Goal: Book appointment/travel/reservation

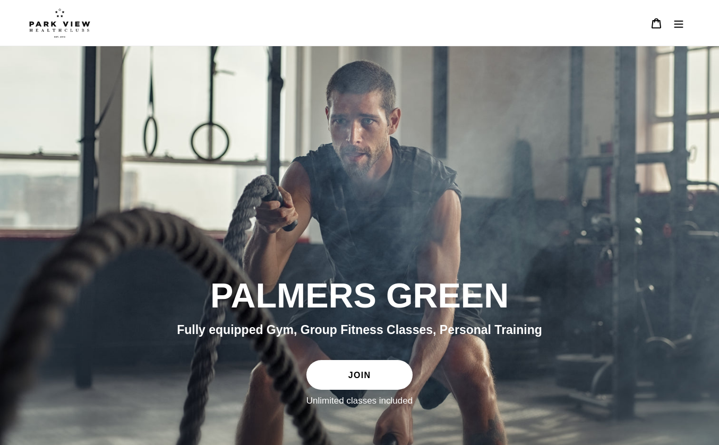
click at [681, 32] on button "Menu" at bounding box center [679, 23] width 22 height 23
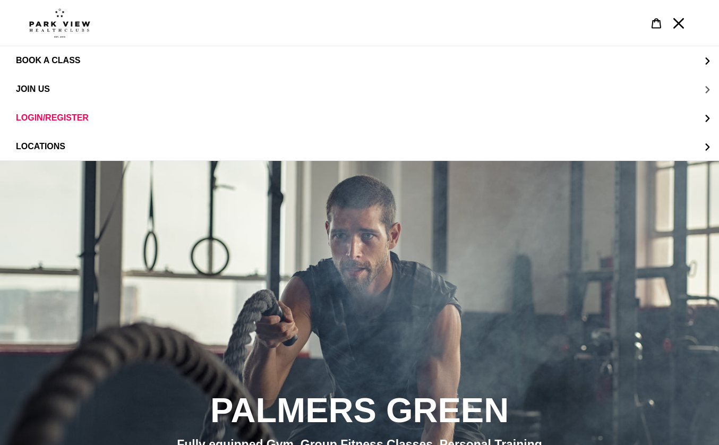
click at [37, 89] on span "JOIN US" at bounding box center [33, 89] width 34 height 10
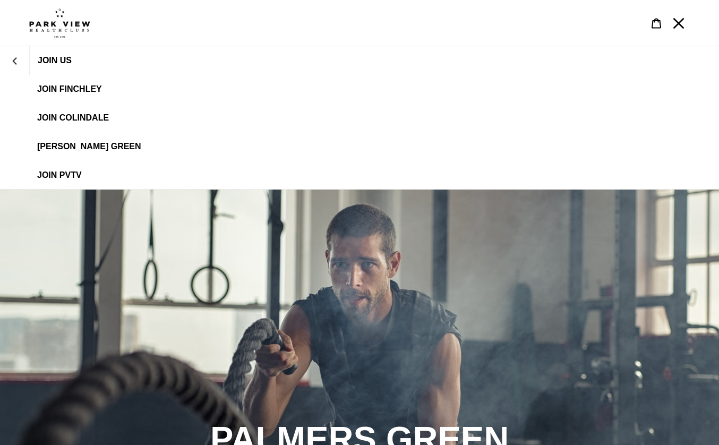
click at [72, 154] on link "[PERSON_NAME] Green" at bounding box center [359, 146] width 719 height 29
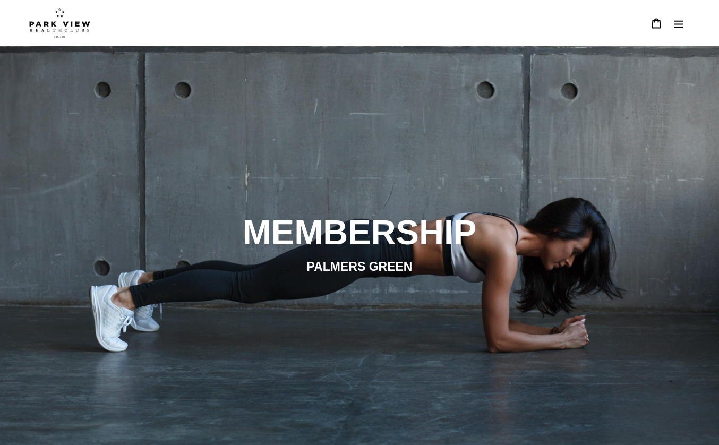
click at [682, 20] on icon "Menu" at bounding box center [679, 23] width 11 height 11
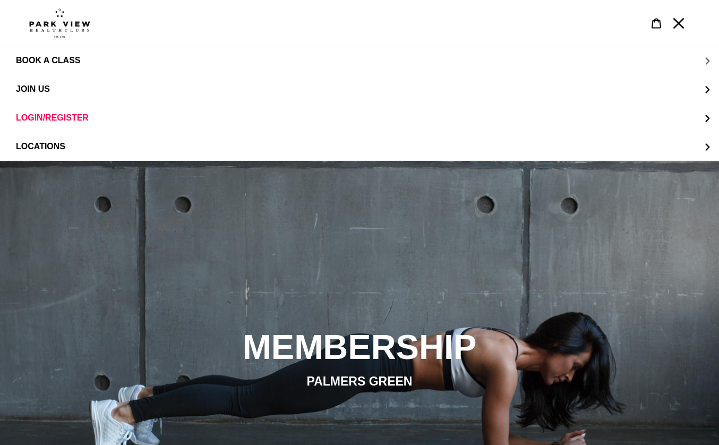
click at [56, 56] on span "BOOK A CLASS" at bounding box center [48, 61] width 64 height 10
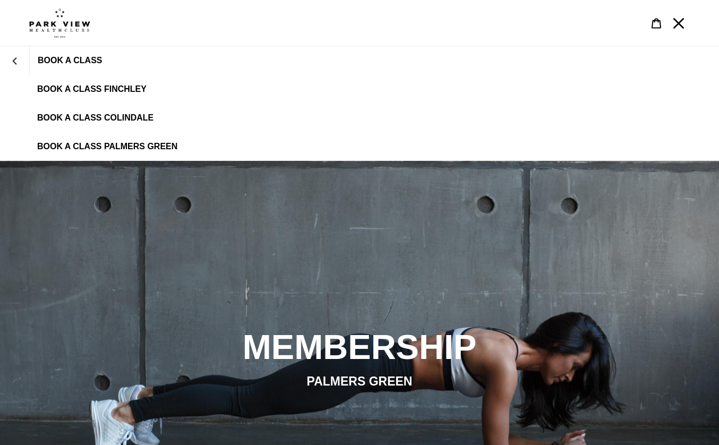
click at [96, 141] on link "BOOK A CLASS PALMERS GREEN" at bounding box center [359, 146] width 719 height 29
